Goal: Find specific page/section: Find specific page/section

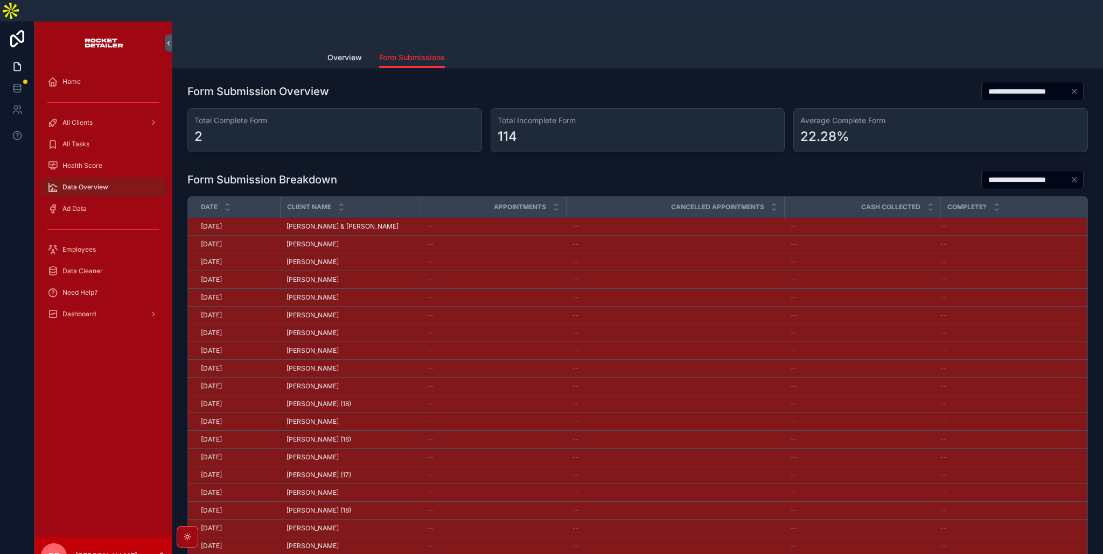
click at [87, 289] on span "Need Help?" at bounding box center [79, 293] width 35 height 9
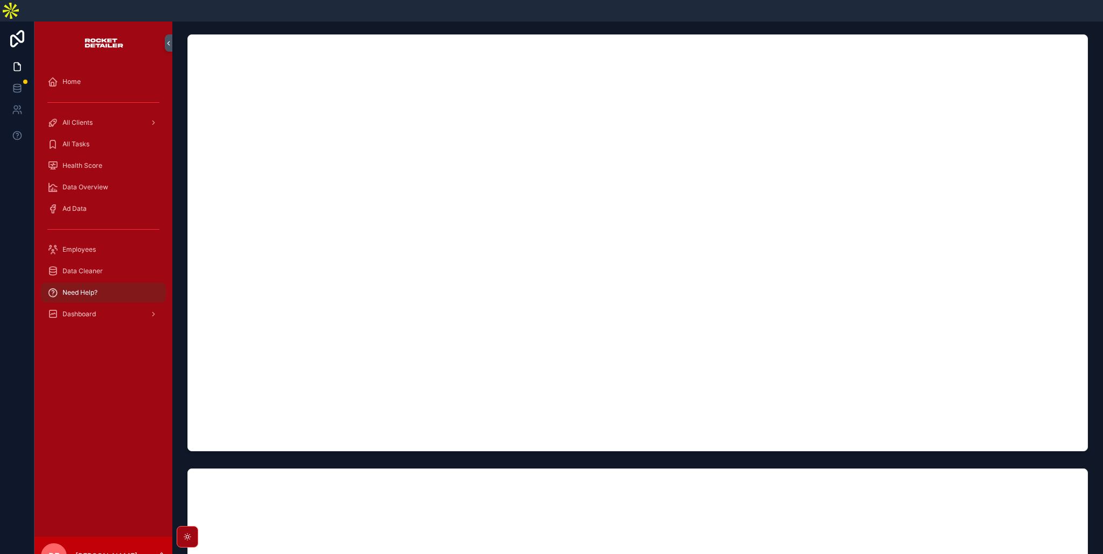
click at [87, 118] on span "All Clients" at bounding box center [77, 122] width 30 height 9
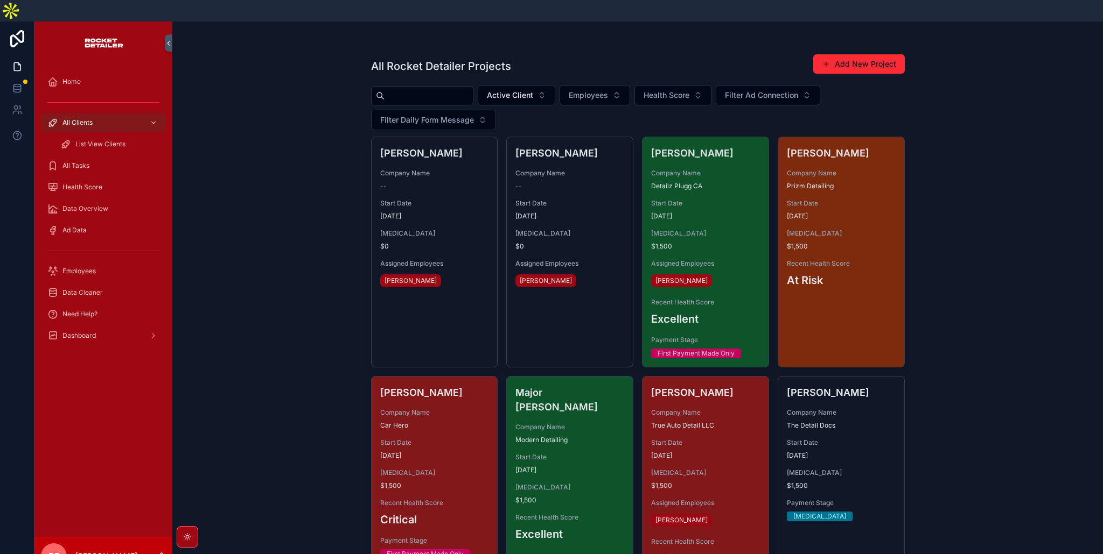
click at [412, 88] on input "scrollable content" at bounding box center [428, 95] width 88 height 15
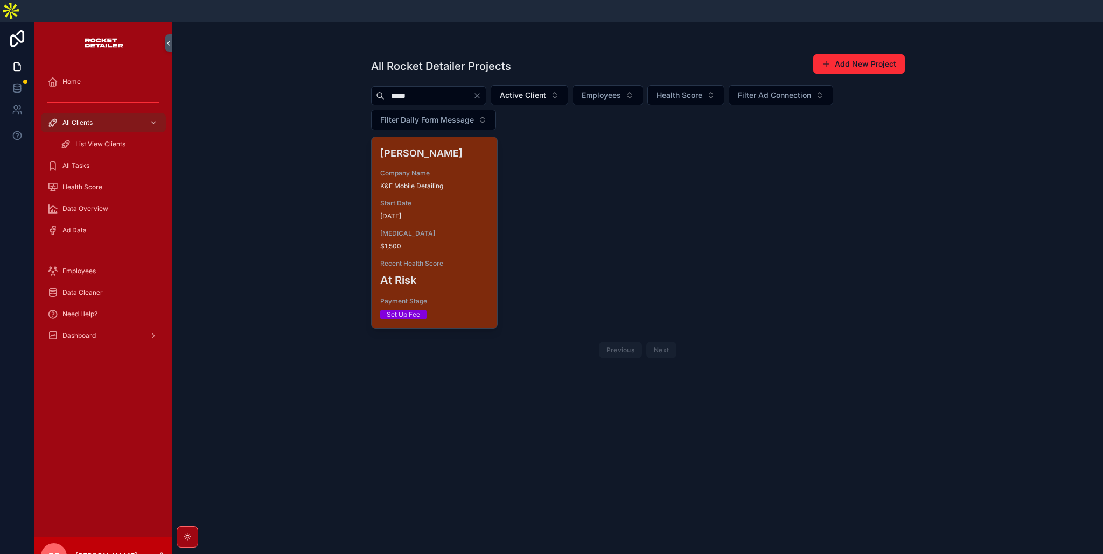
type input "*****"
click at [458, 169] on div "Company Name K&E Mobile Detailing" at bounding box center [434, 180] width 109 height 22
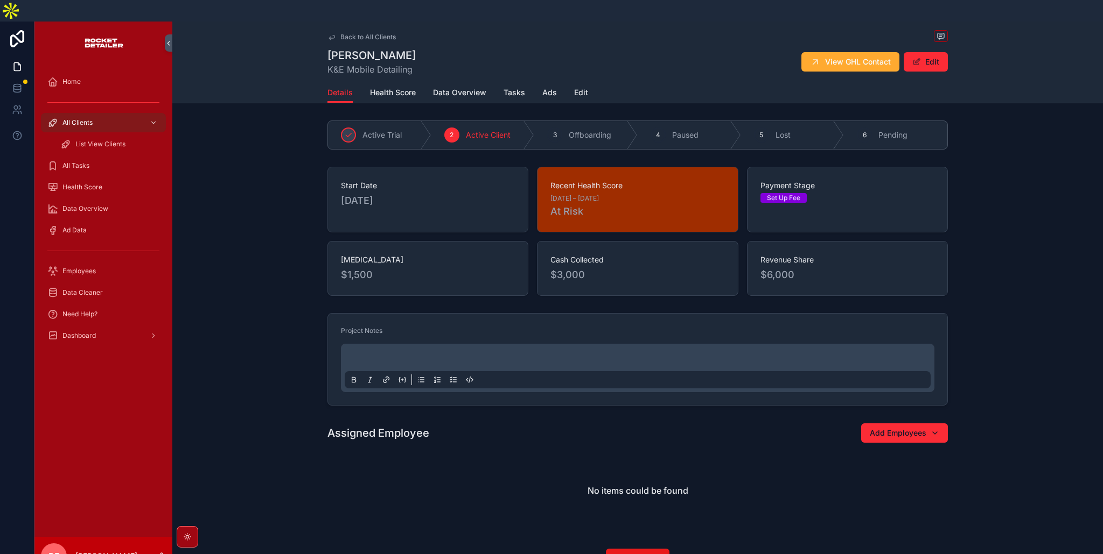
scroll to position [6, 0]
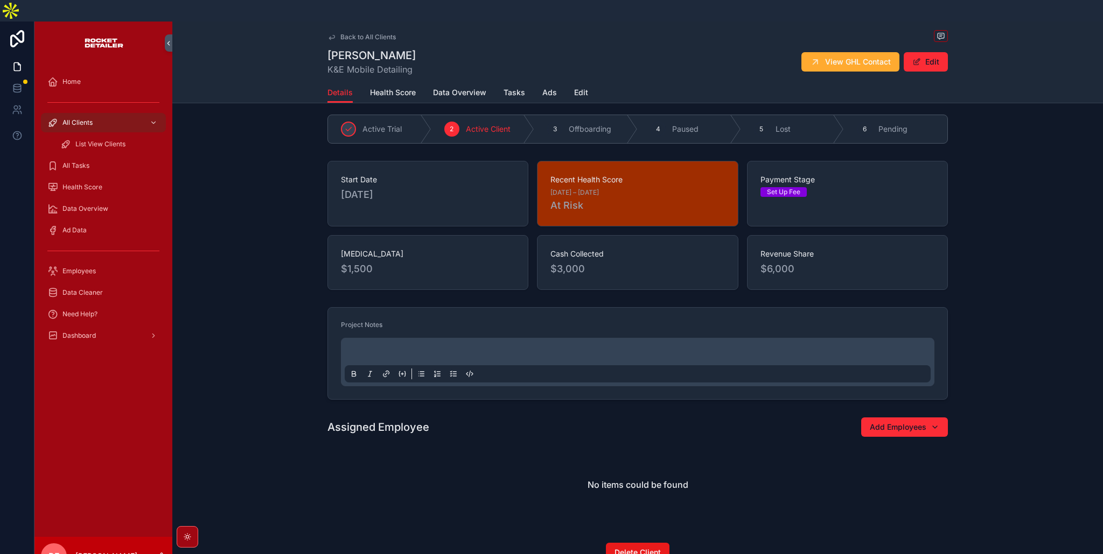
click at [79, 310] on span "Need Help?" at bounding box center [79, 314] width 35 height 9
